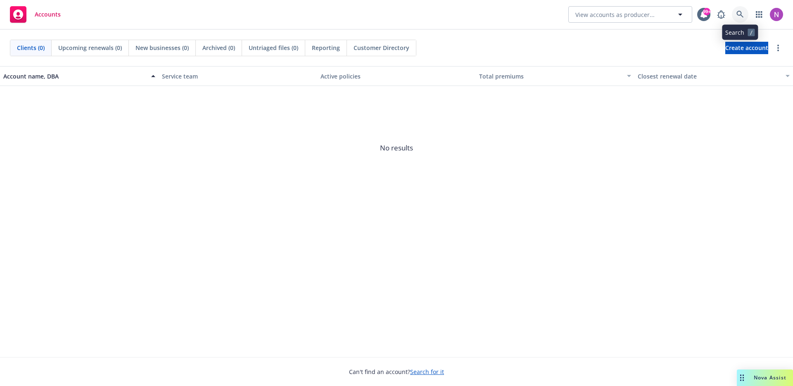
click at [734, 9] on link at bounding box center [740, 14] width 17 height 17
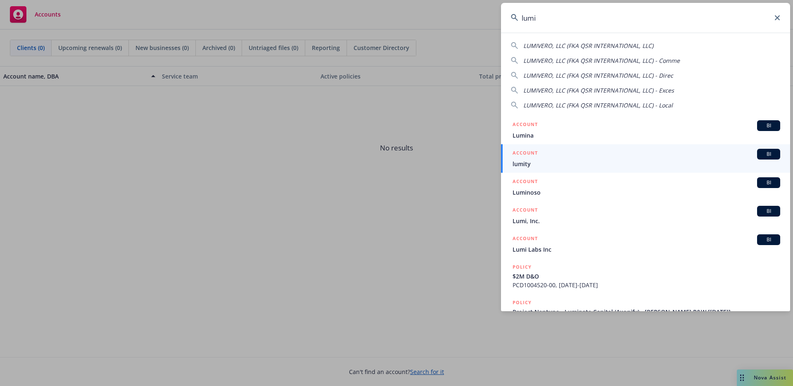
click at [552, 18] on input "lumi" at bounding box center [645, 18] width 289 height 30
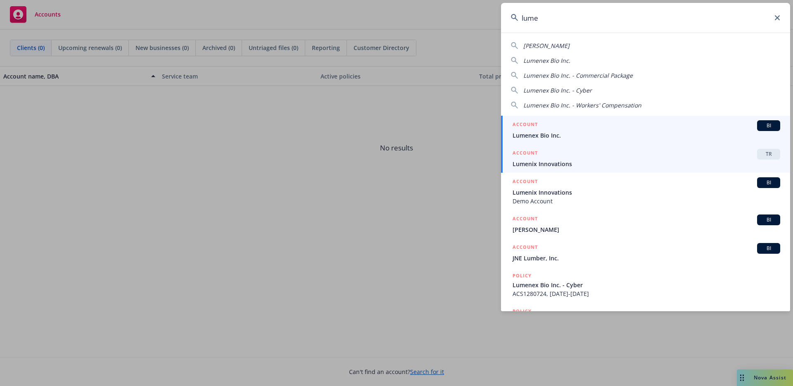
type input "lume"
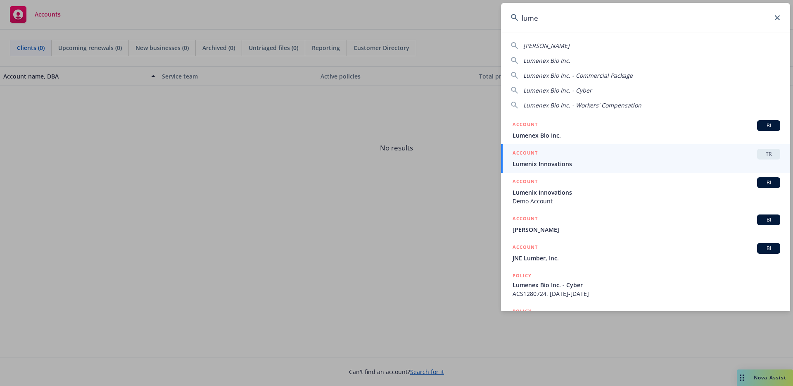
click at [594, 166] on span "Lumenix Innovations" at bounding box center [647, 163] width 268 height 9
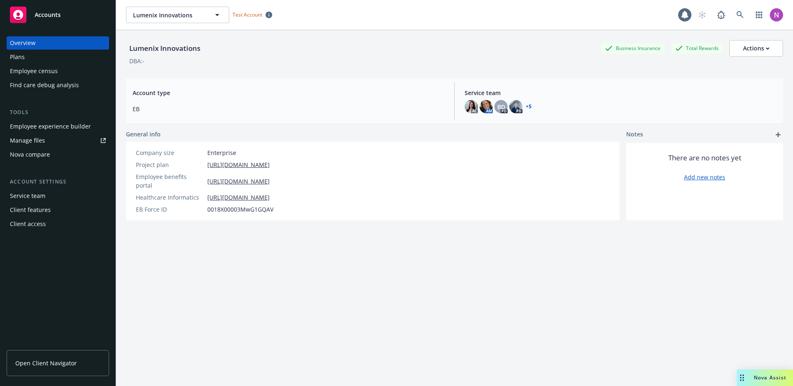
click at [45, 85] on div "Find care debug analysis" at bounding box center [44, 84] width 69 height 13
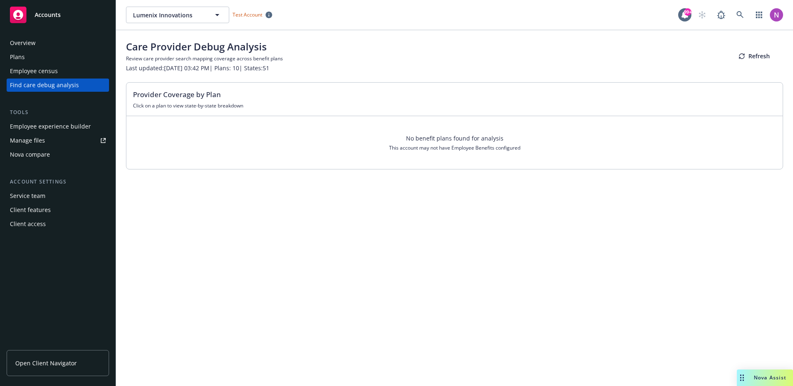
click at [52, 85] on div "Find care debug analysis" at bounding box center [44, 84] width 69 height 13
